Goal: Contribute content: Contribute content

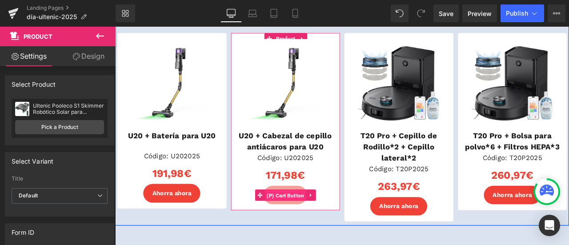
click at [309, 226] on span "(P) Cart Button" at bounding box center [316, 226] width 49 height 13
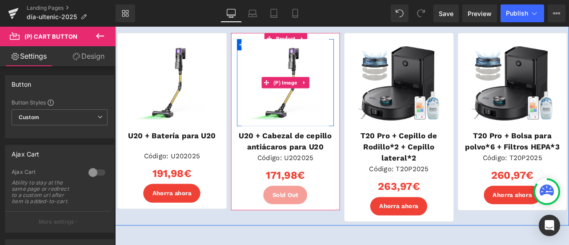
click at [324, 107] on img at bounding box center [317, 93] width 104 height 104
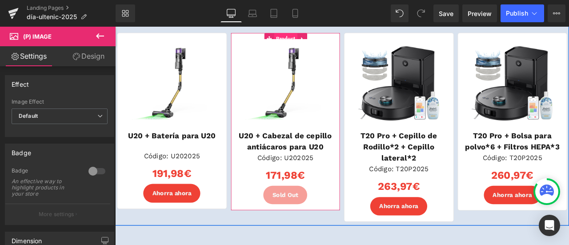
click at [311, 36] on span "Product" at bounding box center [317, 40] width 28 height 13
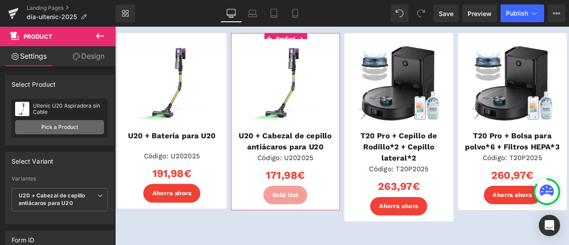
click at [60, 125] on link "Pick a Product" at bounding box center [59, 127] width 89 height 14
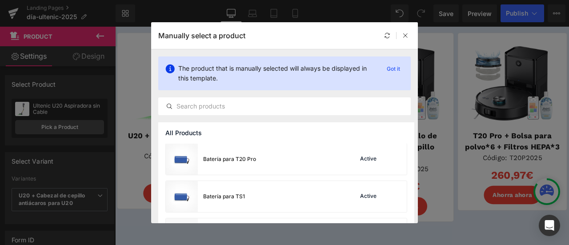
scroll to position [489, 0]
click at [403, 35] on icon at bounding box center [405, 35] width 6 height 6
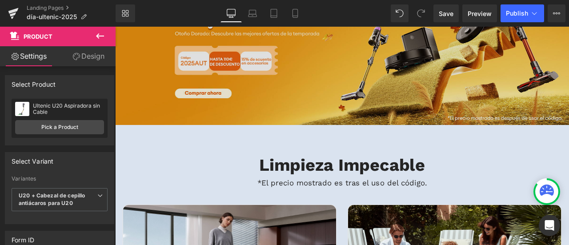
scroll to position [0, 0]
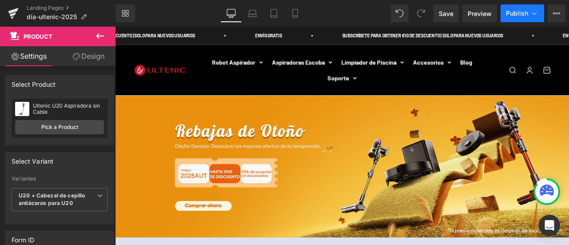
click at [519, 11] on span "Publish" at bounding box center [517, 13] width 22 height 7
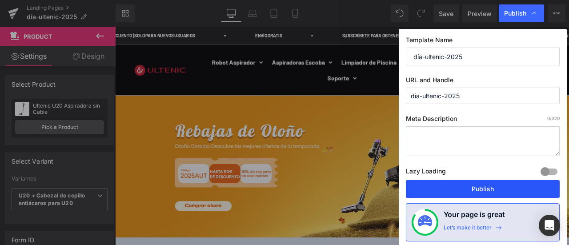
drag, startPoint x: 479, startPoint y: 183, endPoint x: 343, endPoint y: 258, distance: 156.1
click at [479, 183] on button "Publish" at bounding box center [483, 189] width 154 height 18
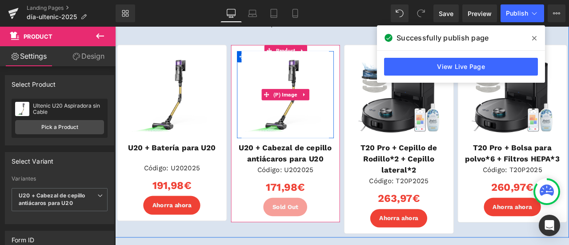
scroll to position [1644, 0]
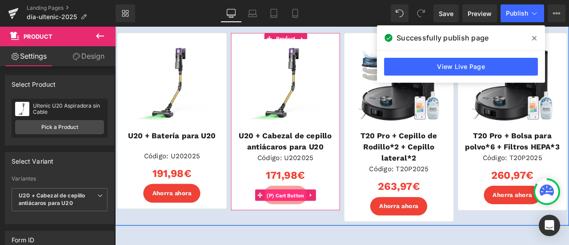
click at [308, 225] on span "(P) Cart Button" at bounding box center [316, 226] width 49 height 13
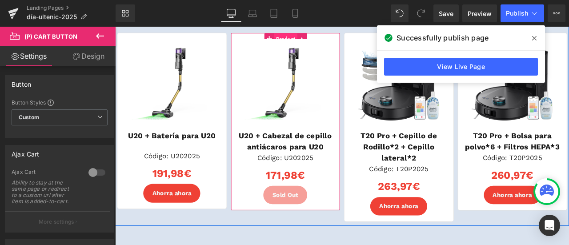
click at [317, 38] on span "Product" at bounding box center [317, 41] width 28 height 13
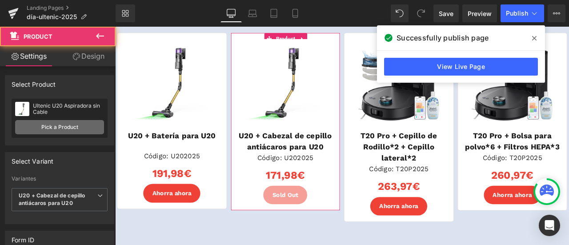
click at [30, 128] on link "Pick a Product" at bounding box center [59, 127] width 89 height 14
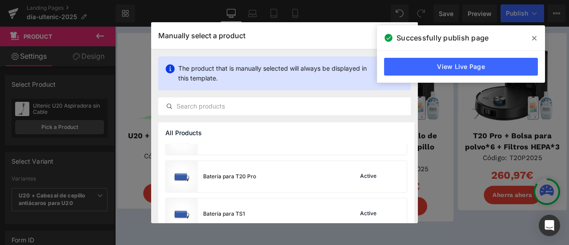
scroll to position [533, 0]
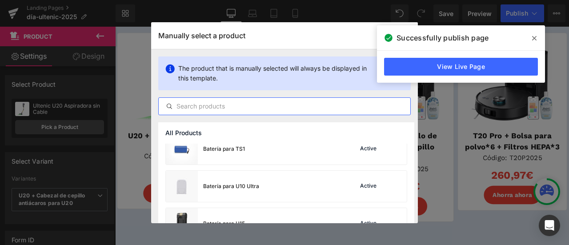
click at [219, 105] on input "text" at bounding box center [284, 106] width 251 height 11
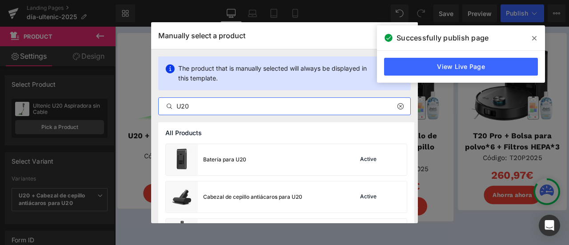
type input "U20"
click at [536, 37] on icon at bounding box center [534, 38] width 4 height 7
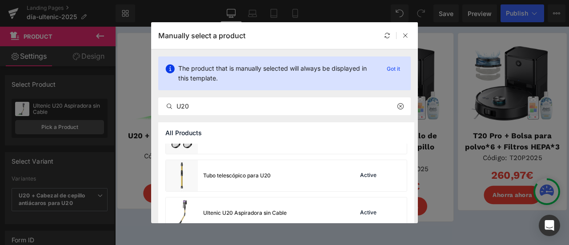
scroll to position [146, 0]
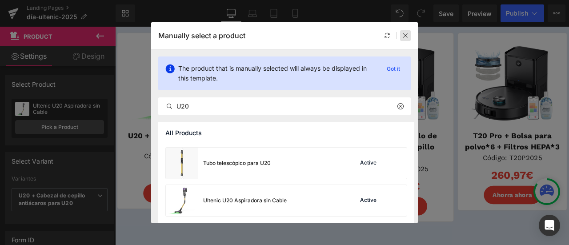
click at [404, 31] on div at bounding box center [405, 35] width 11 height 11
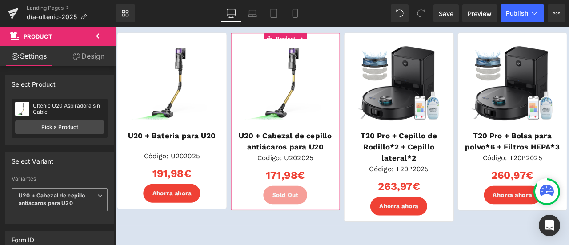
click at [69, 196] on b "U20 + Cabezal de cepillo antiácaros para U20" at bounding box center [52, 199] width 66 height 14
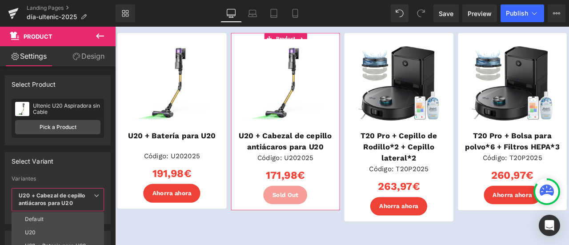
click at [85, 174] on div "Select Variant 44911961342138 Variantes Default U20 U20 + Batería para U20 U20 …" at bounding box center [58, 188] width 106 height 72
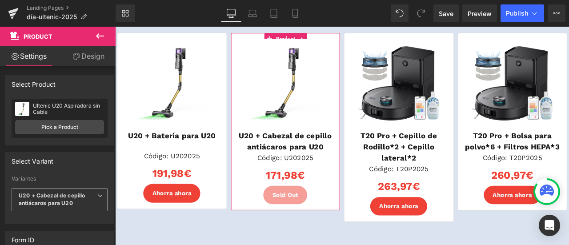
click at [46, 197] on b "U20 + Cabezal de cepillo antiácaros para U20" at bounding box center [52, 199] width 66 height 14
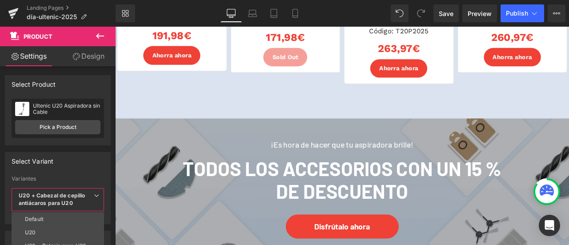
scroll to position [1619, 0]
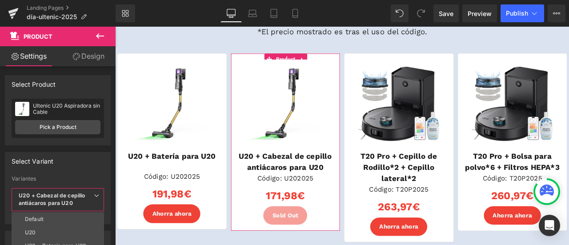
click at [86, 160] on div "Select Variant" at bounding box center [57, 160] width 105 height 17
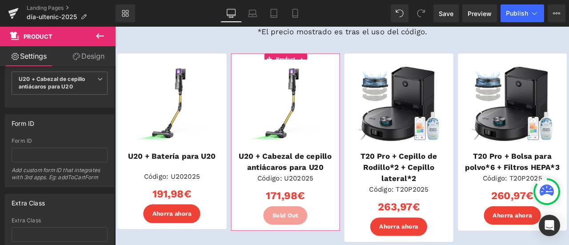
scroll to position [85, 0]
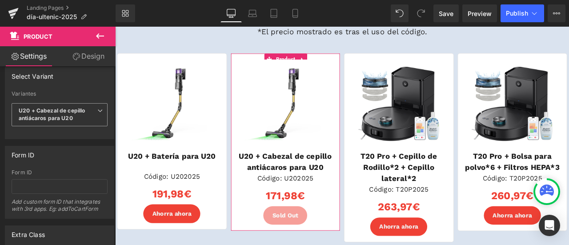
click at [76, 120] on span "U20 + Cabezal de cepillo antiácaros para U20" at bounding box center [60, 114] width 96 height 23
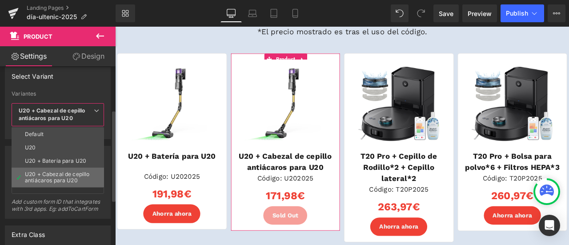
click at [67, 171] on div "U20 + Cabezal de cepillo antiácaros para U20" at bounding box center [58, 177] width 66 height 12
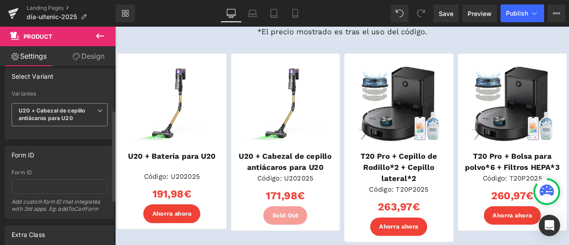
click at [68, 109] on b "U20 + Cabezal de cepillo antiácaros para U20" at bounding box center [52, 114] width 66 height 14
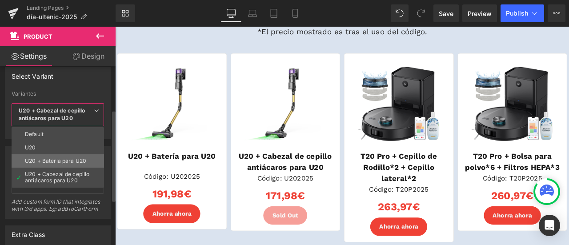
click at [57, 159] on div "U20 + Batería para U20" at bounding box center [55, 161] width 61 height 6
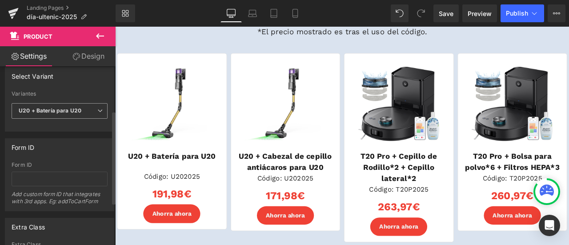
click at [69, 109] on b "U20 + Batería para U20" at bounding box center [50, 110] width 63 height 7
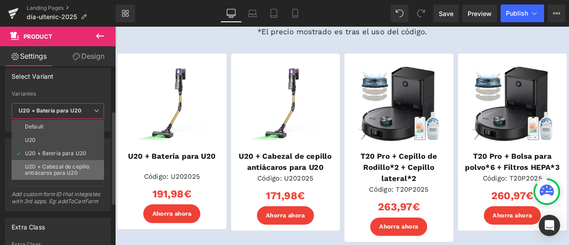
click at [53, 168] on div "U20 + Cabezal de cepillo antiácaros para U20" at bounding box center [58, 170] width 66 height 12
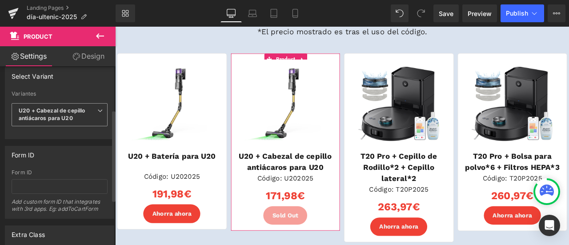
click at [84, 116] on span "U20 + Cabezal de cepillo antiácaros para U20" at bounding box center [60, 114] width 96 height 23
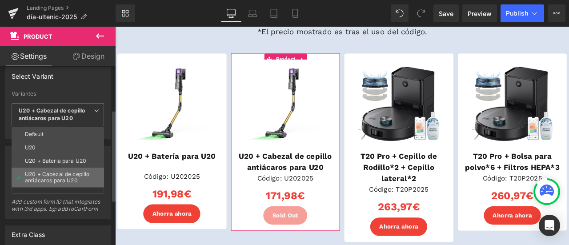
click at [65, 175] on div "U20 + Cabezal de cepillo antiácaros para U20" at bounding box center [58, 177] width 66 height 12
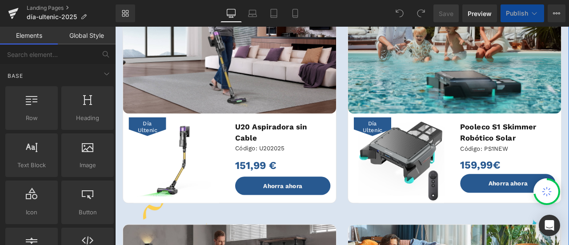
scroll to position [267, 0]
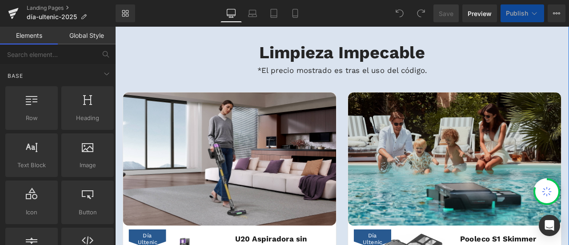
click at [488, 140] on img at bounding box center [517, 183] width 252 height 158
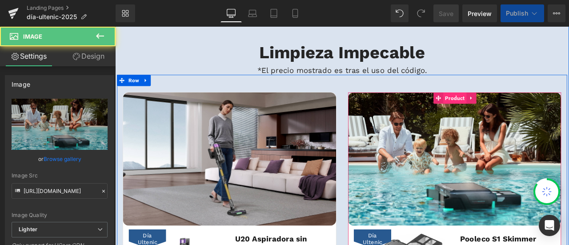
click at [514, 113] on span "Product" at bounding box center [518, 110] width 28 height 13
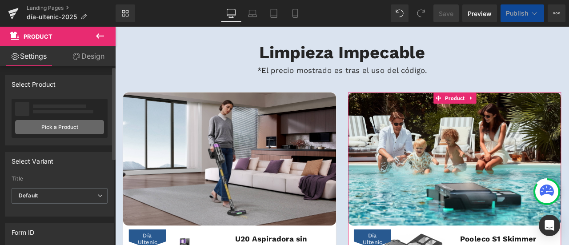
click at [60, 128] on link "Pick a Product" at bounding box center [59, 127] width 89 height 14
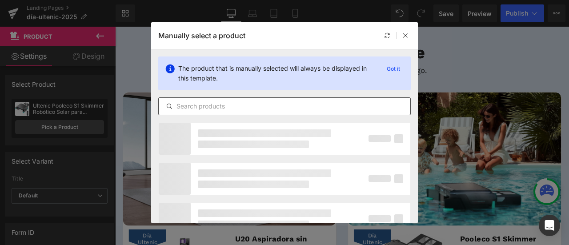
click at [205, 108] on input "text" at bounding box center [284, 106] width 251 height 11
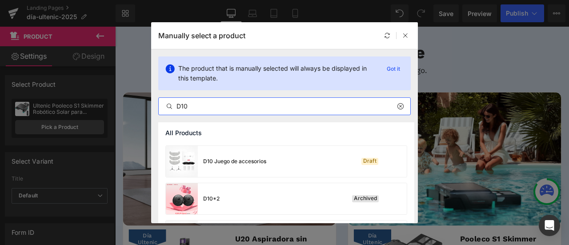
scroll to position [370, 0]
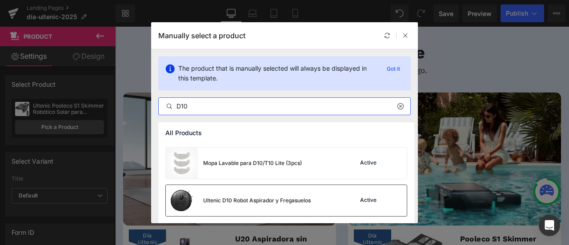
type input "D10"
click at [358, 201] on div "Active" at bounding box center [368, 200] width 20 height 7
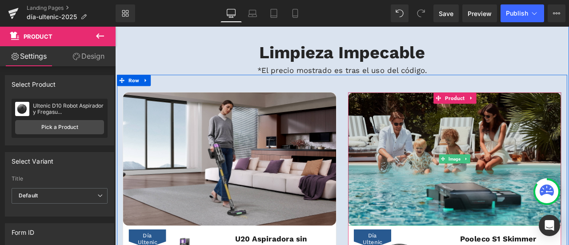
scroll to position [355, 0]
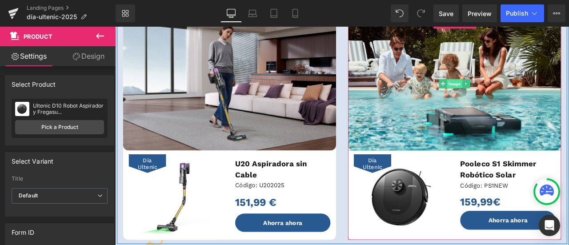
click at [513, 90] on span "Image" at bounding box center [517, 94] width 18 height 11
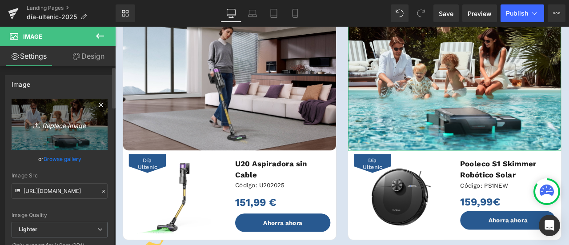
click at [57, 127] on icon "Replace Image" at bounding box center [59, 124] width 71 height 11
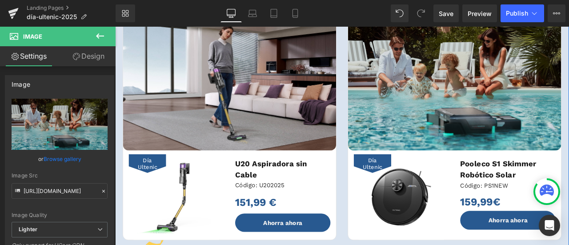
click at [500, 108] on img at bounding box center [517, 95] width 252 height 158
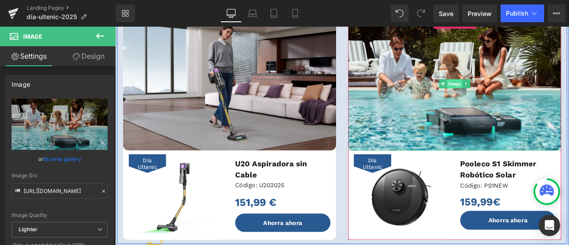
click at [511, 92] on span "Image" at bounding box center [517, 94] width 18 height 11
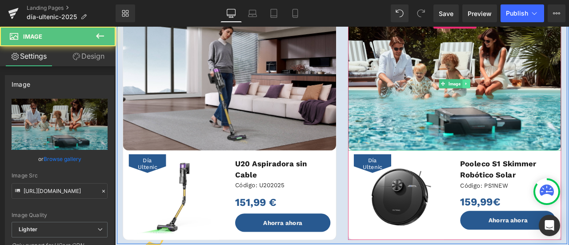
click at [529, 92] on icon at bounding box center [531, 94] width 5 height 5
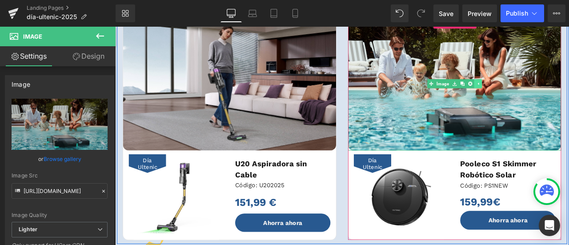
click at [542, 95] on icon at bounding box center [544, 94] width 5 height 5
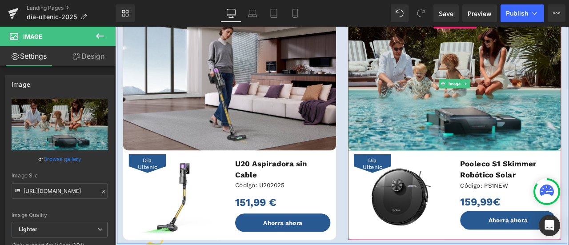
click at [489, 76] on img at bounding box center [517, 95] width 252 height 158
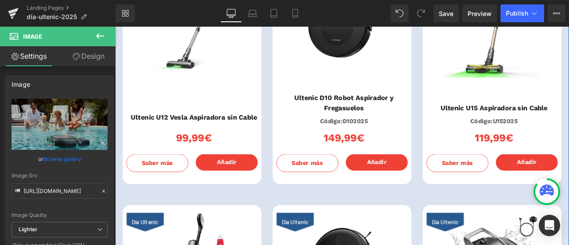
scroll to position [1066, 0]
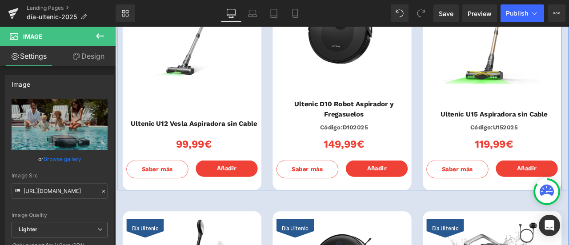
click at [525, 105] on div "Día Ultenic (P) Image Ultenic U15 Aspiradora sin Cable (P) Title Código:U152025…" at bounding box center [561, 96] width 164 height 250
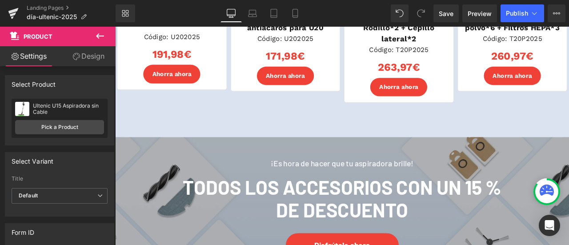
scroll to position [1866, 0]
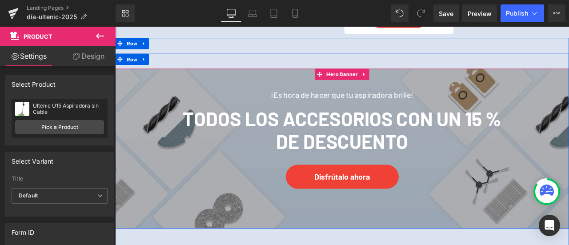
click at [568, 110] on span "¡Es hora de hacer que tu aspiradora brille! Heading Todos los accesorios con un…" at bounding box center [384, 149] width 538 height 146
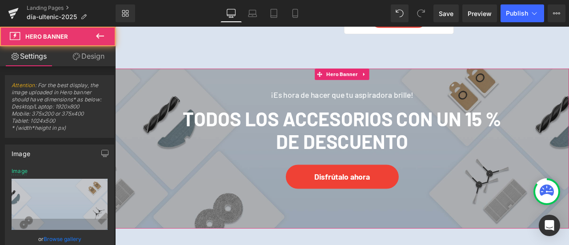
click at [84, 53] on link "Design" at bounding box center [89, 56] width 58 height 20
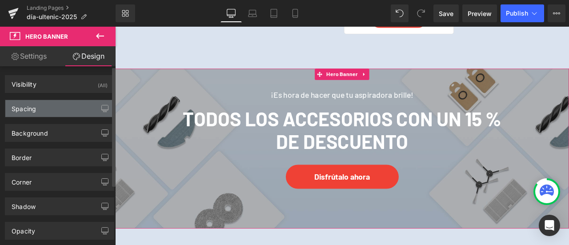
type input "[URL][DOMAIN_NAME]"
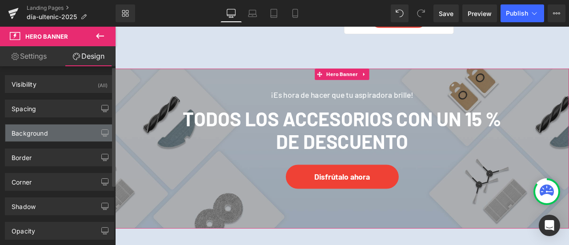
click at [62, 132] on div "Background" at bounding box center [59, 132] width 108 height 17
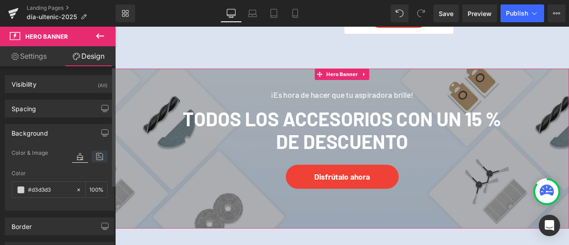
click at [101, 155] on icon at bounding box center [100, 157] width 16 height 12
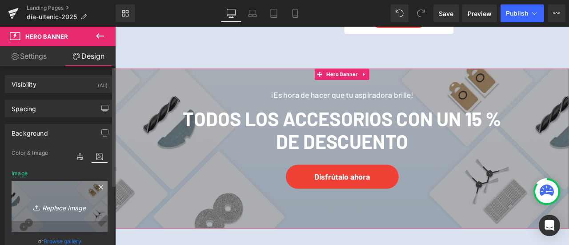
click at [65, 206] on icon "Replace Image" at bounding box center [59, 206] width 71 height 11
type input "C:\fakepath\ACC PC.png"
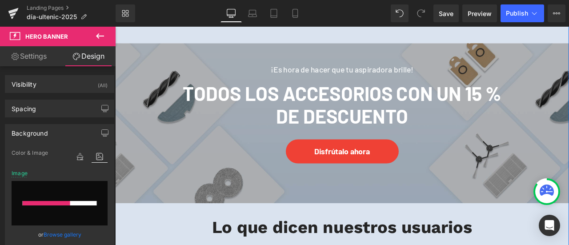
scroll to position [1911, 0]
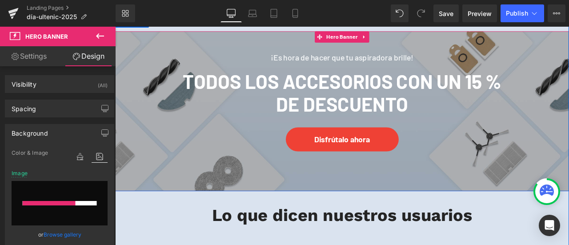
click at [180, 192] on div at bounding box center [384, 126] width 538 height 189
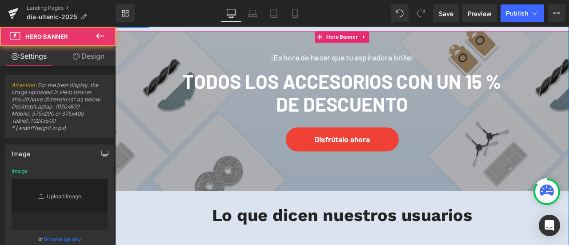
type input "[URL][DOMAIN_NAME]"
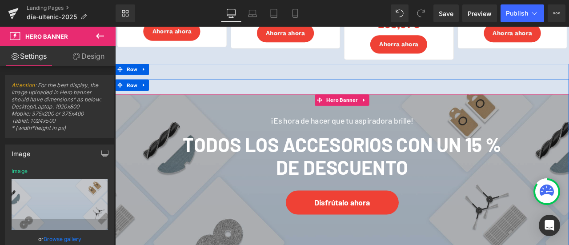
scroll to position [1822, 0]
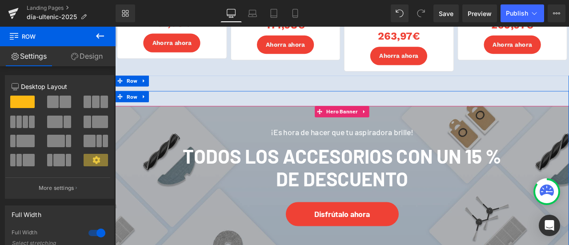
click at [151, 148] on span "¡Es hora de hacer que tu aspiradora brille! Heading Todos los accesorios con un…" at bounding box center [384, 194] width 538 height 146
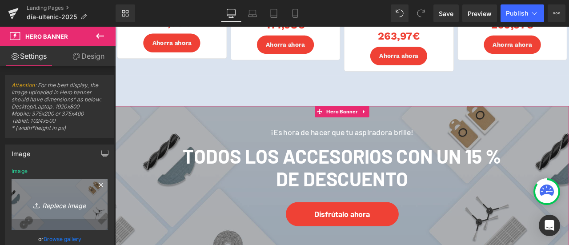
click at [65, 207] on icon "Replace Image" at bounding box center [59, 204] width 71 height 11
type input "C:\fakepath\ACC PC.png"
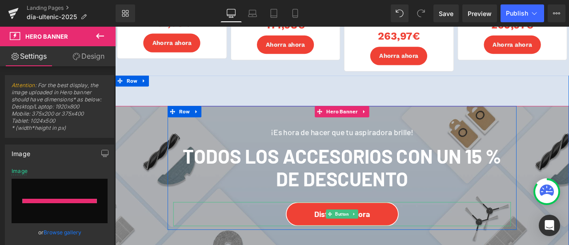
type input "[URL][DOMAIN_NAME]"
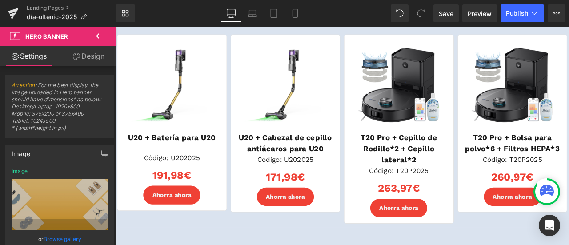
scroll to position [1644, 0]
